Goal: Transaction & Acquisition: Obtain resource

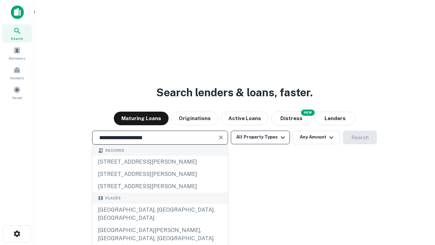
click at [160, 224] on div "[GEOGRAPHIC_DATA], [GEOGRAPHIC_DATA], [GEOGRAPHIC_DATA]" at bounding box center [159, 213] width 135 height 20
type input "**********"
click at [260, 137] on button "All Property Types" at bounding box center [260, 137] width 59 height 14
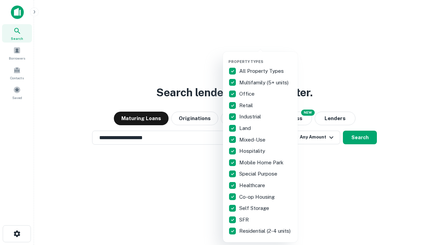
click at [266, 57] on button "button" at bounding box center [265, 57] width 75 height 0
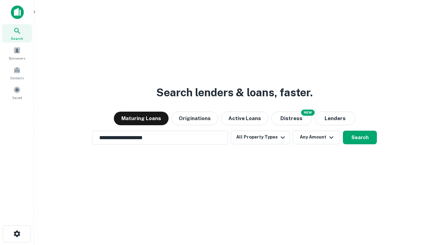
scroll to position [11, 0]
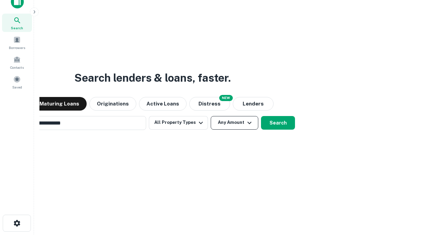
click at [211, 116] on button "Any Amount" at bounding box center [235, 123] width 48 height 14
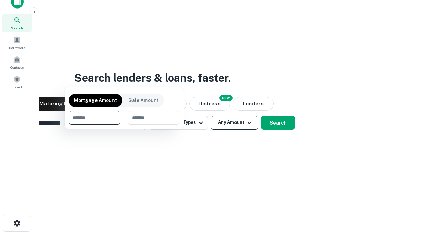
scroll to position [11, 0]
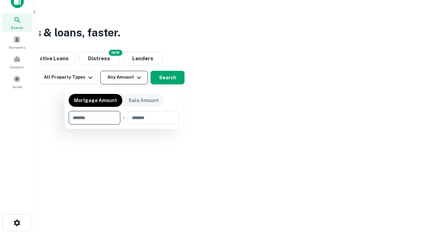
type input "*******"
click at [124, 124] on button "button" at bounding box center [124, 124] width 111 height 0
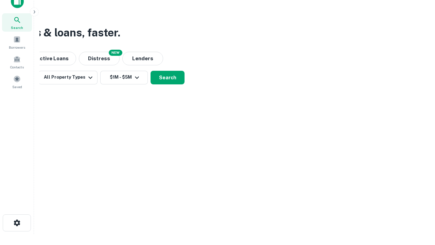
scroll to position [4, 125]
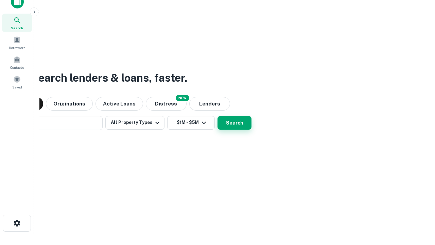
click at [217, 116] on button "Search" at bounding box center [234, 123] width 34 height 14
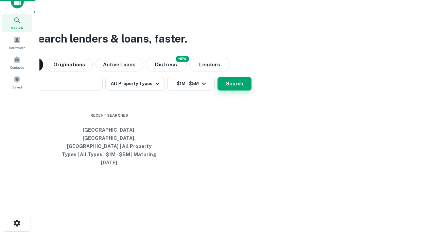
scroll to position [18, 192]
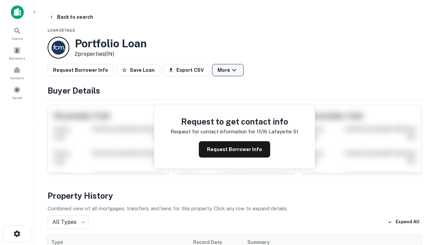
click at [228, 70] on button "More" at bounding box center [228, 70] width 32 height 12
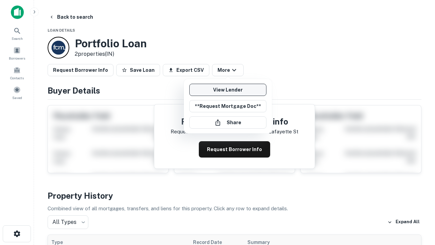
click at [228, 90] on link "View Lender" at bounding box center [227, 90] width 77 height 12
